Goal: Task Accomplishment & Management: Use online tool/utility

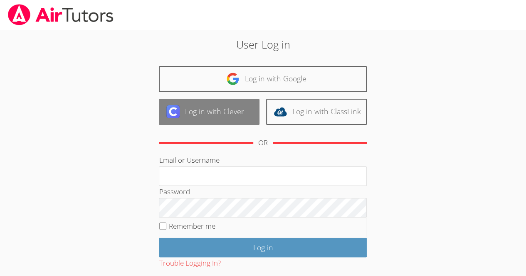
click at [190, 118] on link "Log in with Clever" at bounding box center [209, 112] width 101 height 26
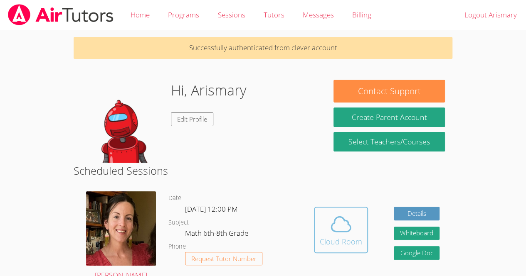
click at [338, 245] on div "Cloud Room" at bounding box center [341, 242] width 42 height 12
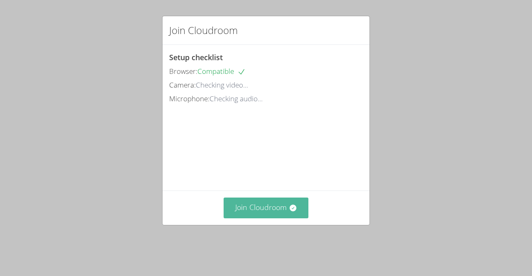
click at [272, 218] on button "Join Cloudroom" at bounding box center [266, 208] width 85 height 20
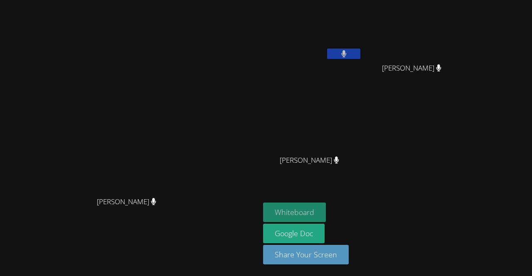
click at [326, 209] on button "Whiteboard" at bounding box center [294, 213] width 63 height 20
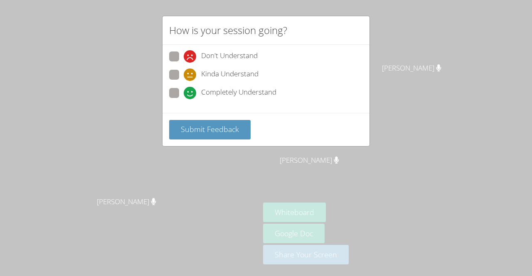
click at [212, 87] on span "Completely Understand" at bounding box center [238, 93] width 75 height 12
click at [191, 88] on input "Completely Understand" at bounding box center [187, 91] width 7 height 7
radio input "true"
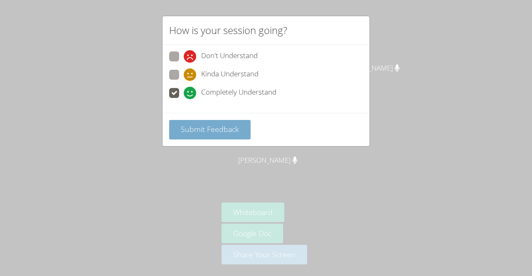
click at [207, 126] on span "Submit Feedback" at bounding box center [210, 129] width 58 height 10
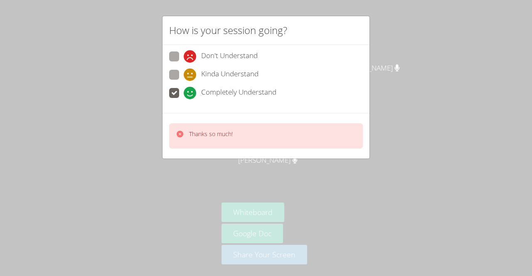
click at [428, 114] on div "How is your session going? Don't Understand Kinda Understand Completely Underst…" at bounding box center [266, 138] width 532 height 276
click at [387, 34] on div "How is your session going? Don't Understand Kinda Understand Completely Underst…" at bounding box center [266, 138] width 532 height 276
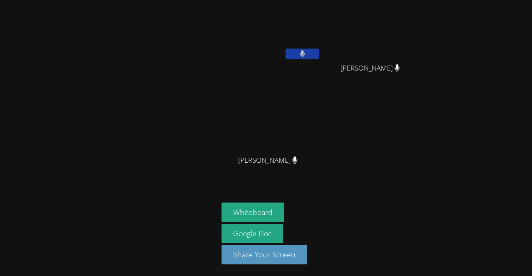
click at [2, 150] on main at bounding box center [109, 138] width 218 height 276
